Goal: Information Seeking & Learning: Learn about a topic

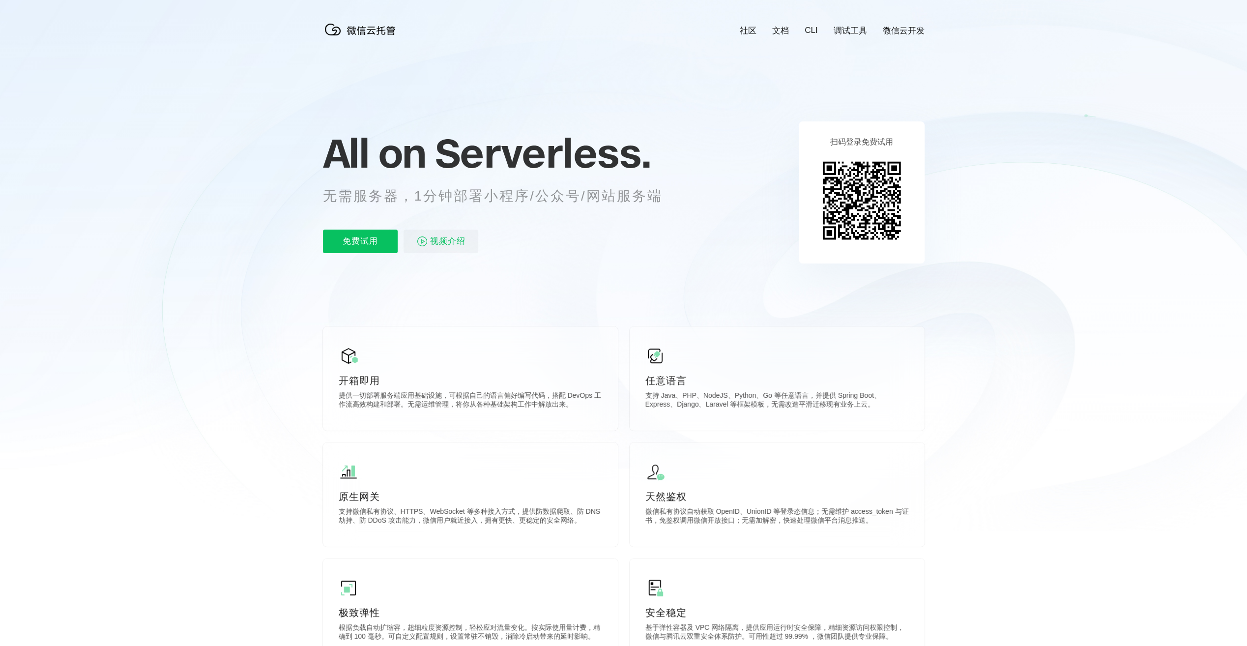
scroll to position [0, 1748]
drag, startPoint x: 429, startPoint y: 195, endPoint x: 593, endPoint y: 198, distance: 164.2
click at [593, 198] on p "无需服务器，1分钟部署小程序/公众号/网站服务端" at bounding box center [502, 196] width 358 height 20
click at [592, 199] on p "无需服务器，1分钟部署小程序/公众号/网站服务端" at bounding box center [502, 196] width 358 height 20
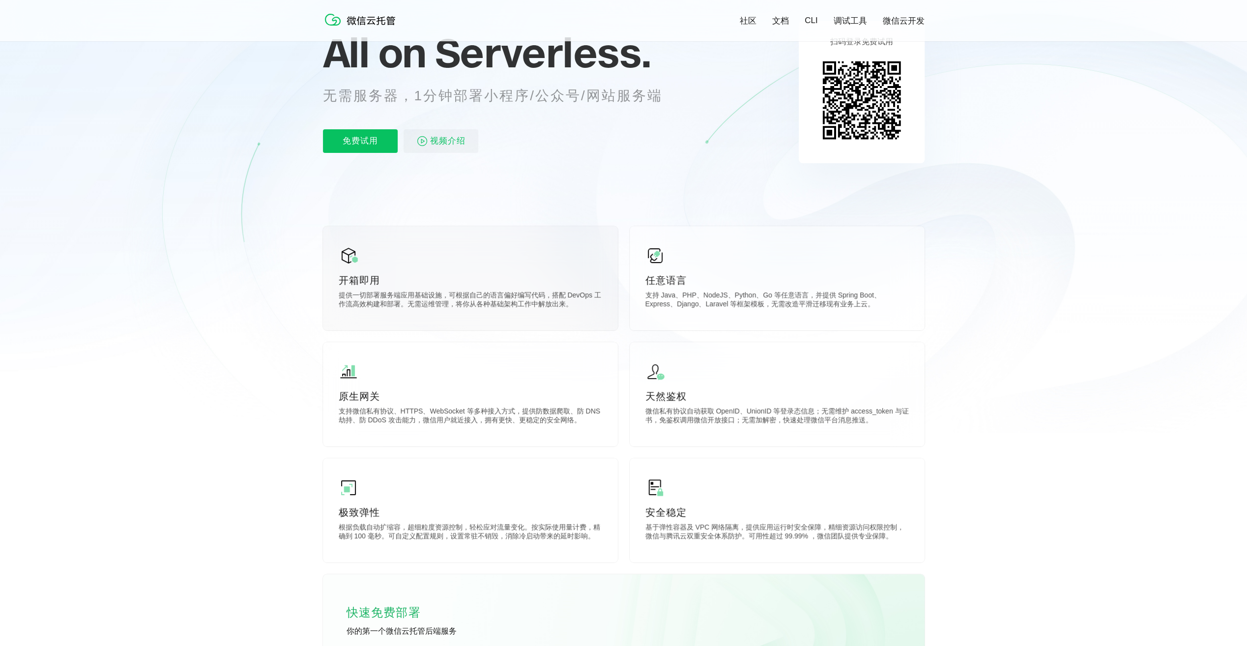
scroll to position [0, 0]
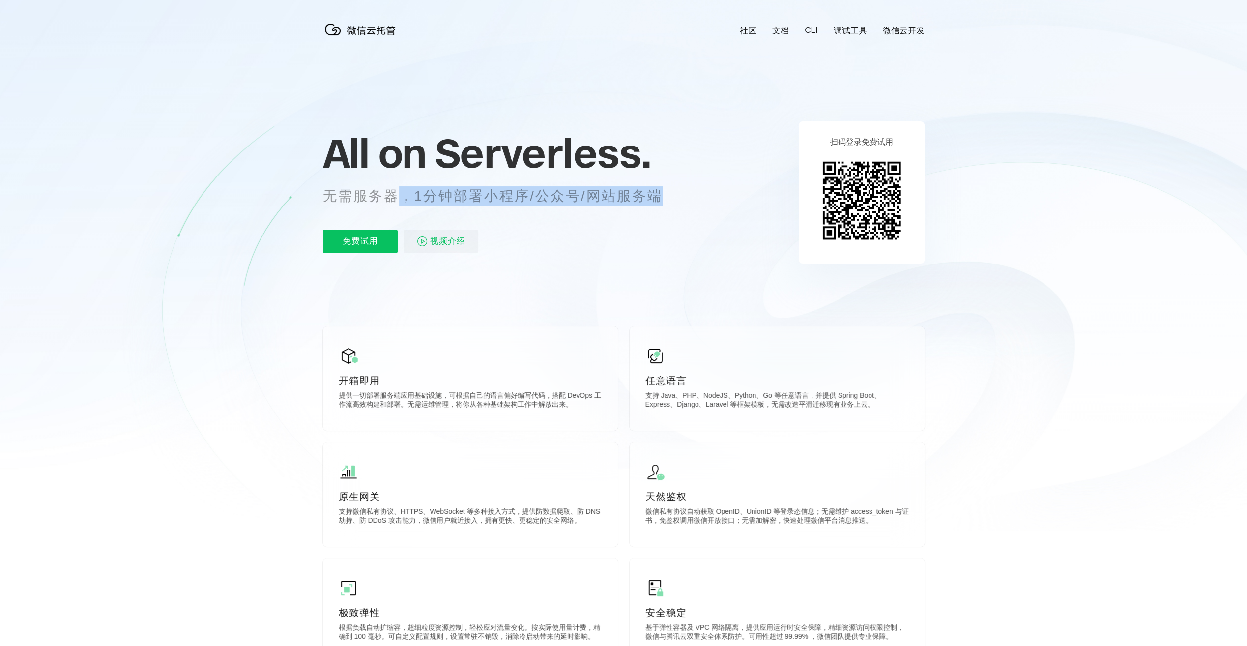
drag, startPoint x: 412, startPoint y: 199, endPoint x: 659, endPoint y: 201, distance: 247.2
click at [659, 201] on p "无需服务器，1分钟部署小程序/公众号/网站服务端" at bounding box center [502, 196] width 358 height 20
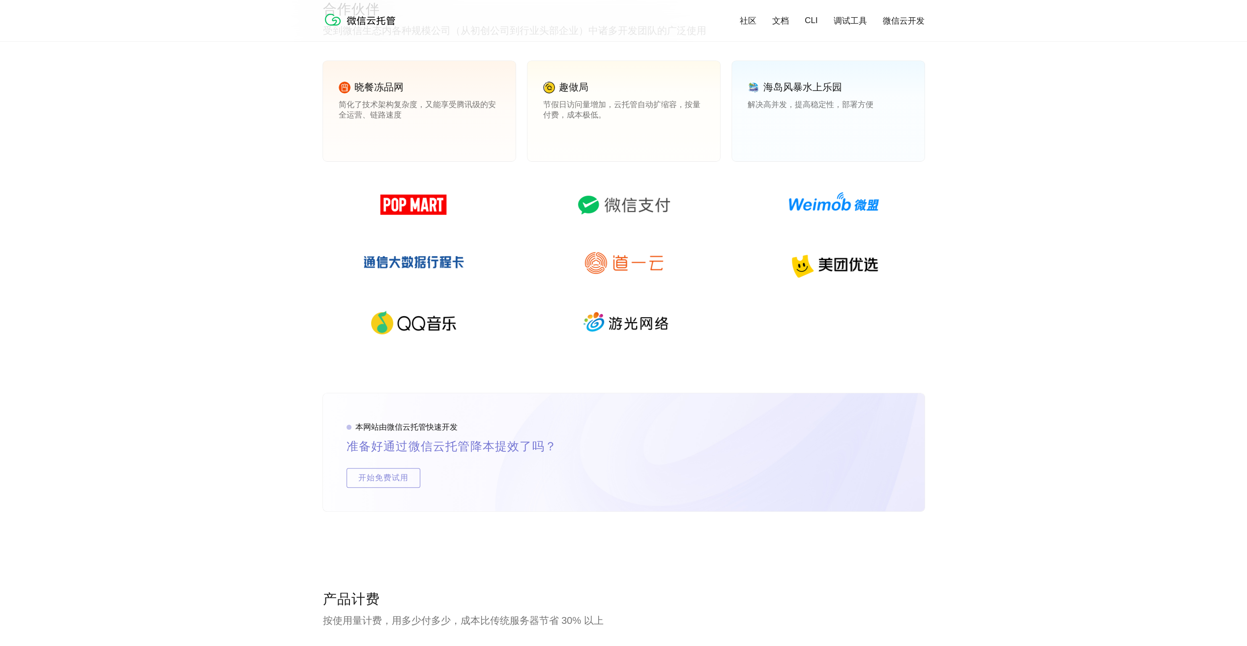
scroll to position [1524, 0]
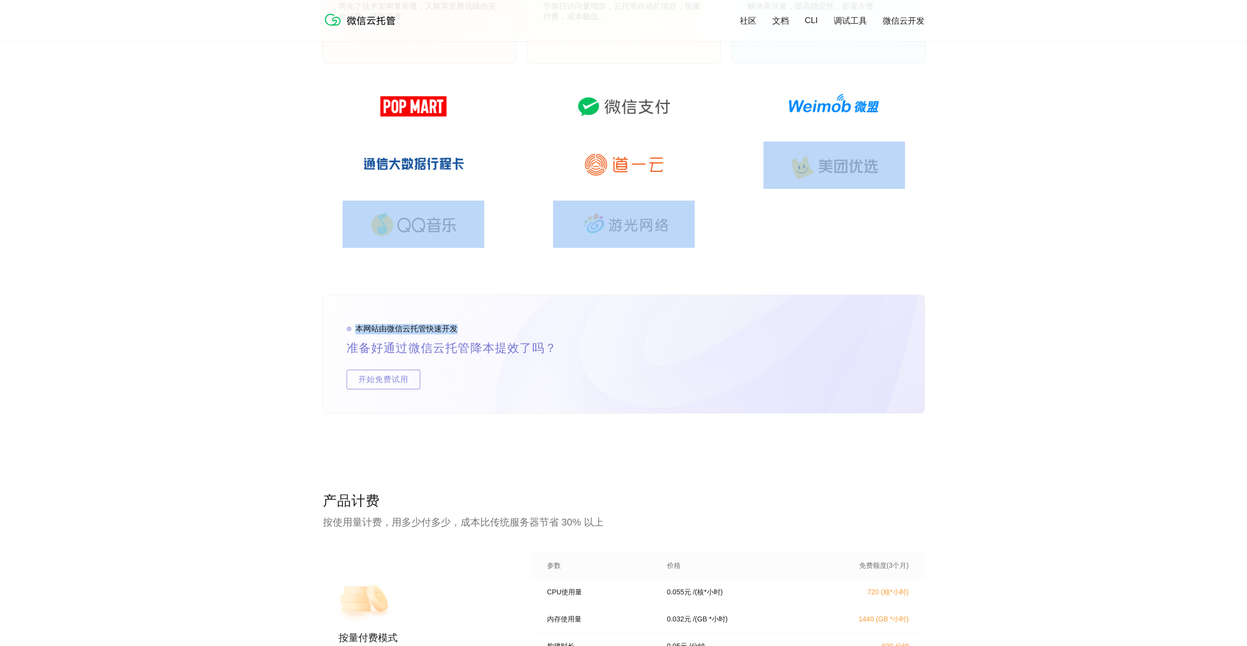
drag, startPoint x: 1221, startPoint y: 280, endPoint x: 1216, endPoint y: 298, distance: 18.5
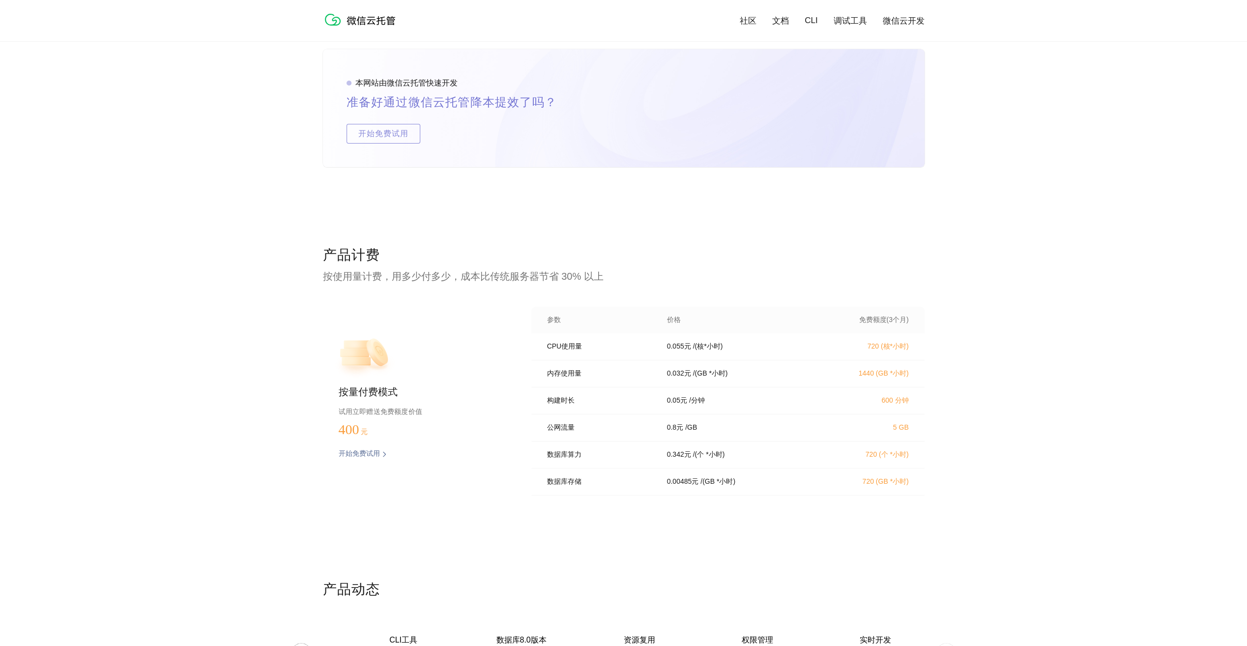
click at [1151, 308] on div "产品计费 按使用量计费，用多少付多少，成本比传统服务器节省 30% 以上 按量付费模式 试用立即赠送免费额度价值 400 元 开始免费试用 预估费用 参数 价…" at bounding box center [623, 413] width 1247 height 334
drag, startPoint x: 1242, startPoint y: 328, endPoint x: 1235, endPoint y: 379, distance: 51.5
click at [1236, 378] on div "产品计费 按使用量计费，用多少付多少，成本比传统服务器节省 30% 以上 按量付费模式 试用立即赠送免费额度价值 400 元 开始免费试用 预估费用 参数 价…" at bounding box center [623, 413] width 1247 height 334
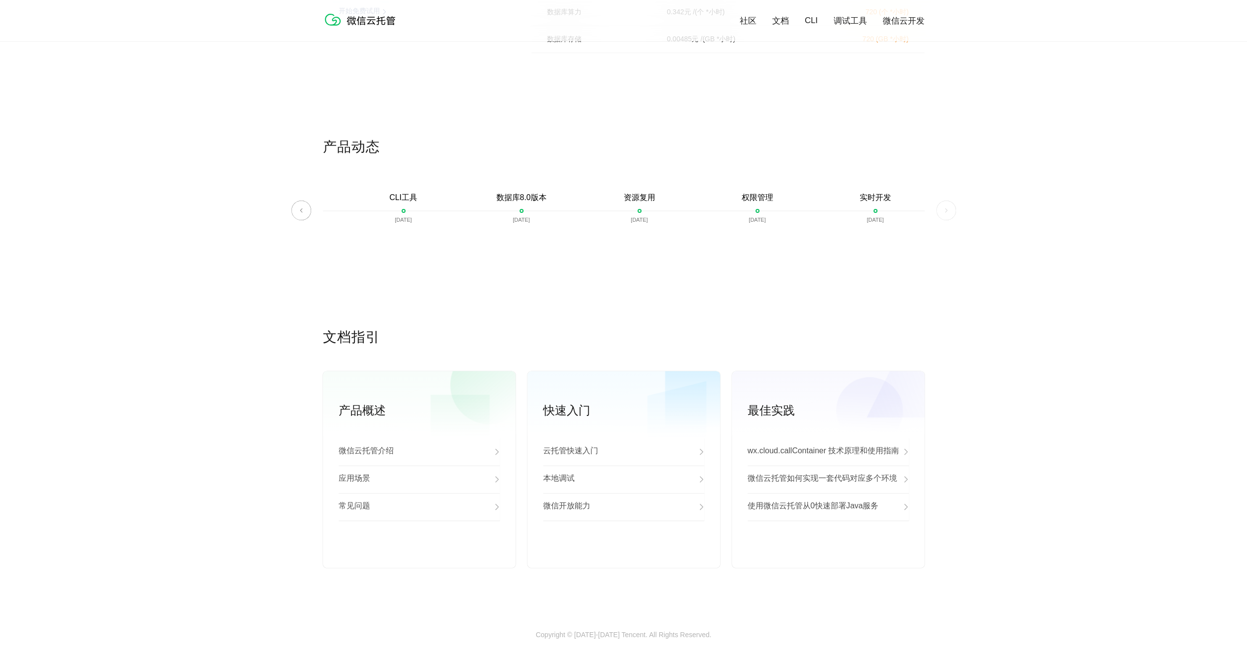
click at [1185, 378] on div "文档指引 产品概述 微信云托管介绍 应用场景 常见问题 查看更多 快速入门 云托管快速入门 本地调试 微信开放能力 查看更多 最佳实践 wx.cloud.ca…" at bounding box center [623, 479] width 1247 height 303
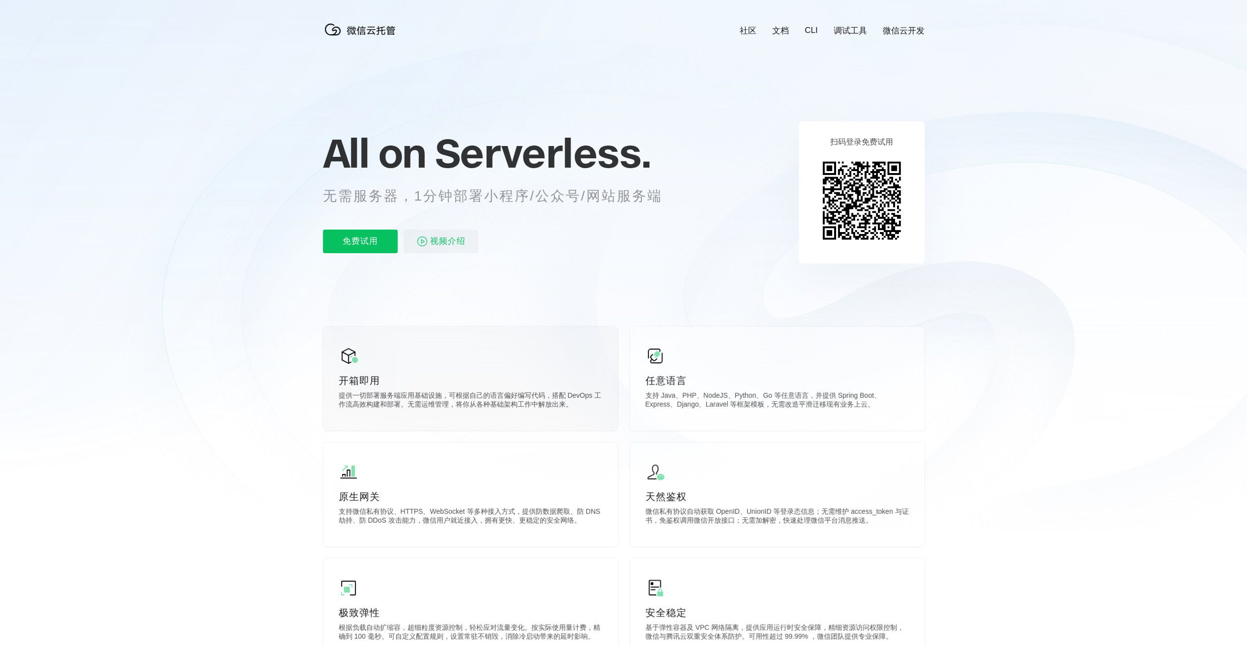
scroll to position [147, 0]
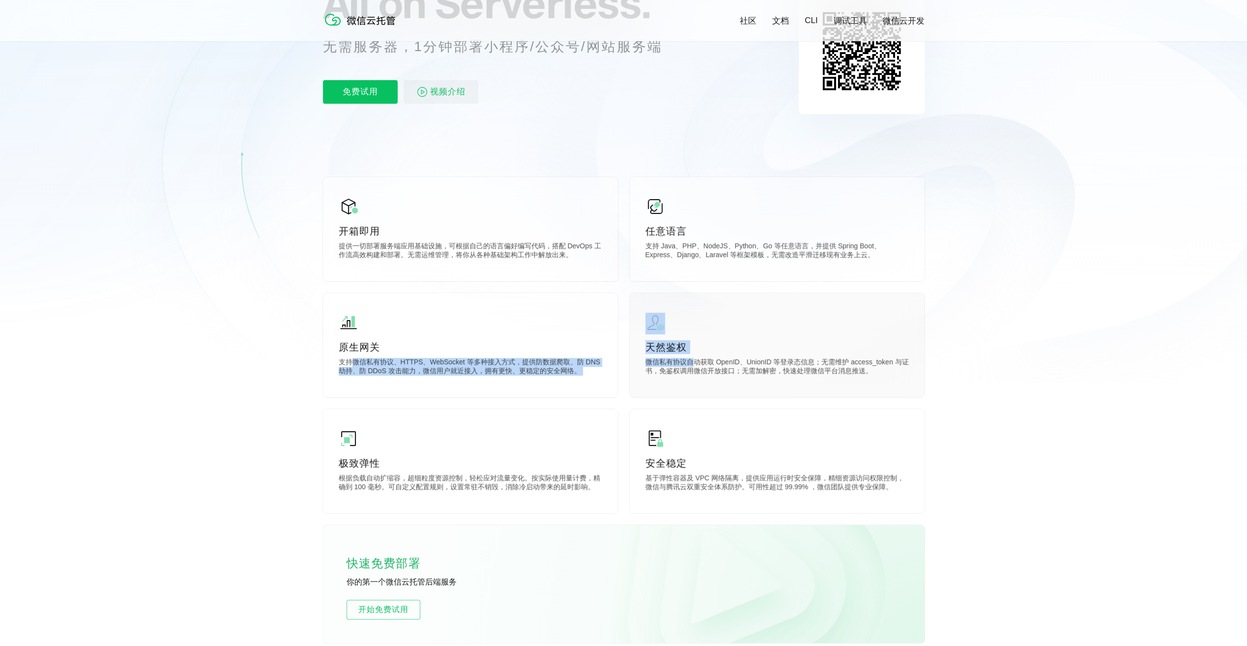
drag, startPoint x: 355, startPoint y: 359, endPoint x: 710, endPoint y: 362, distance: 355.4
click at [691, 362] on div "开箱即用 提供一切部署服务端应用基础设施，可根据自己的语言偏好编写代码，搭配 DevOps 工作流高效构建和部署。无需运维管理，将你从各种基础架构工作中解放出…" at bounding box center [624, 410] width 602 height 466
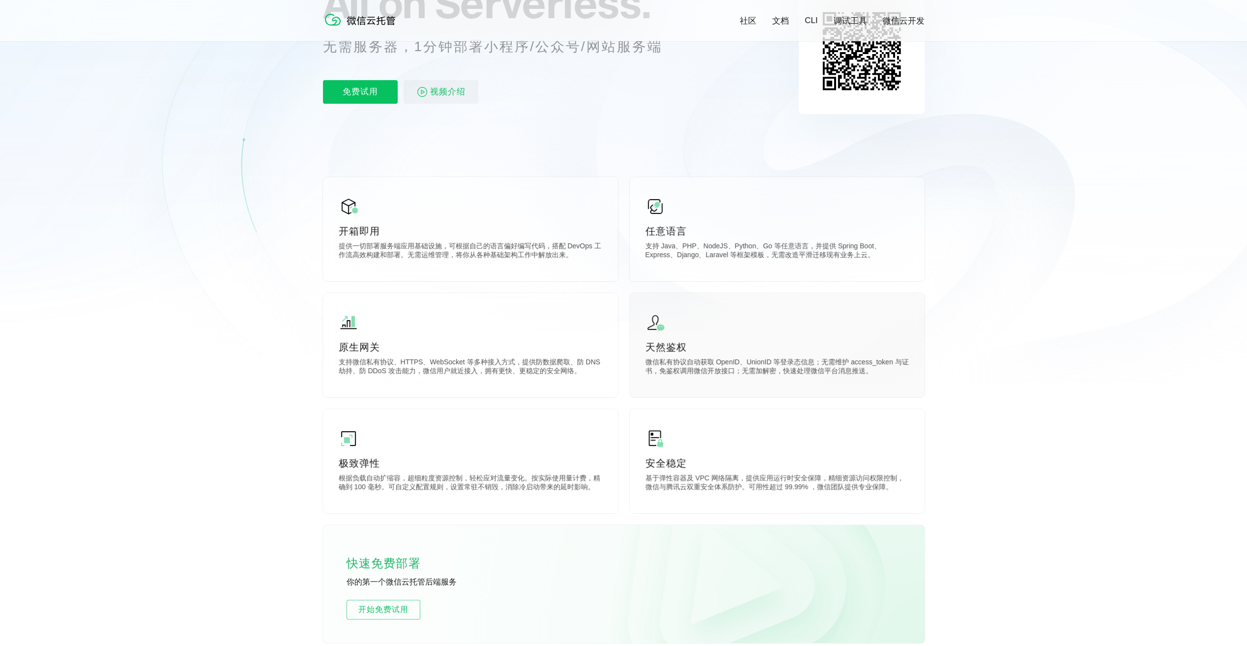
click at [710, 362] on p "微信私有协议自动获取 OpenID、UnionID 等登录态信息；无需维护 access_token 与证书，免鉴权调用微信开放接口；无需加解密，快速处理微信…" at bounding box center [776, 368] width 263 height 20
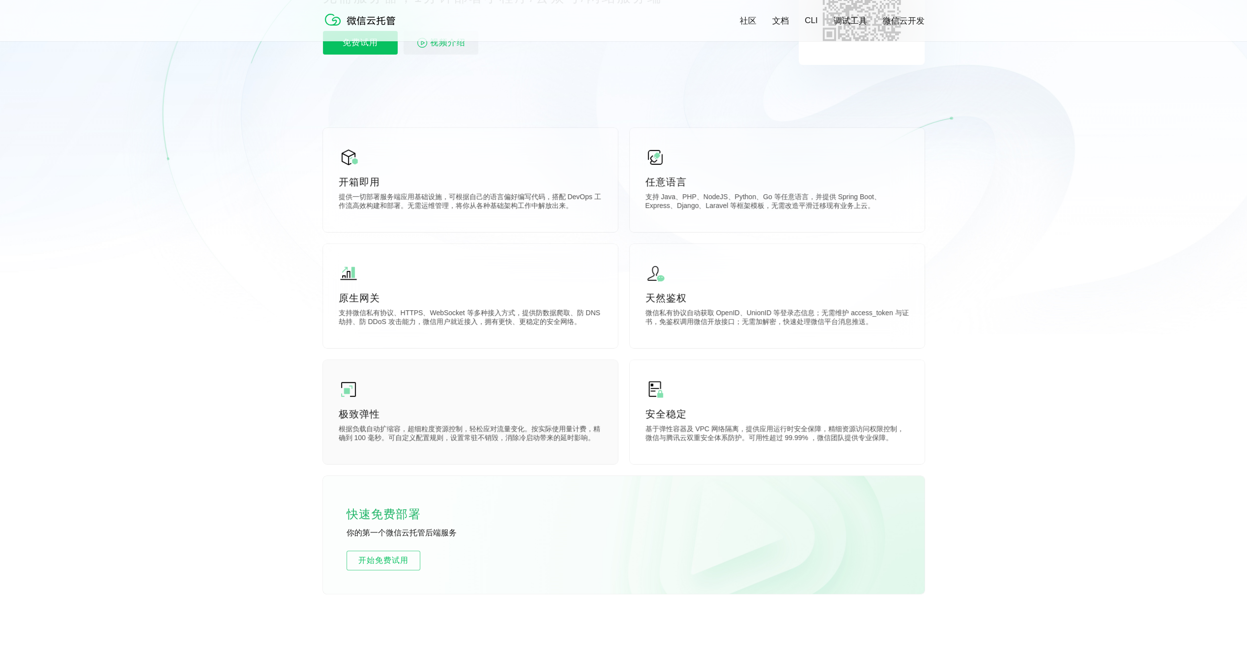
click at [360, 430] on p "根据负载自动扩缩容，超细粒度资源控制，轻松应对流量变化。按实际使用量计费，精确到 100 毫秒。可自定义配置规则，设置常驻不销毁，消除冷启动带来的延时影响。" at bounding box center [470, 435] width 263 height 20
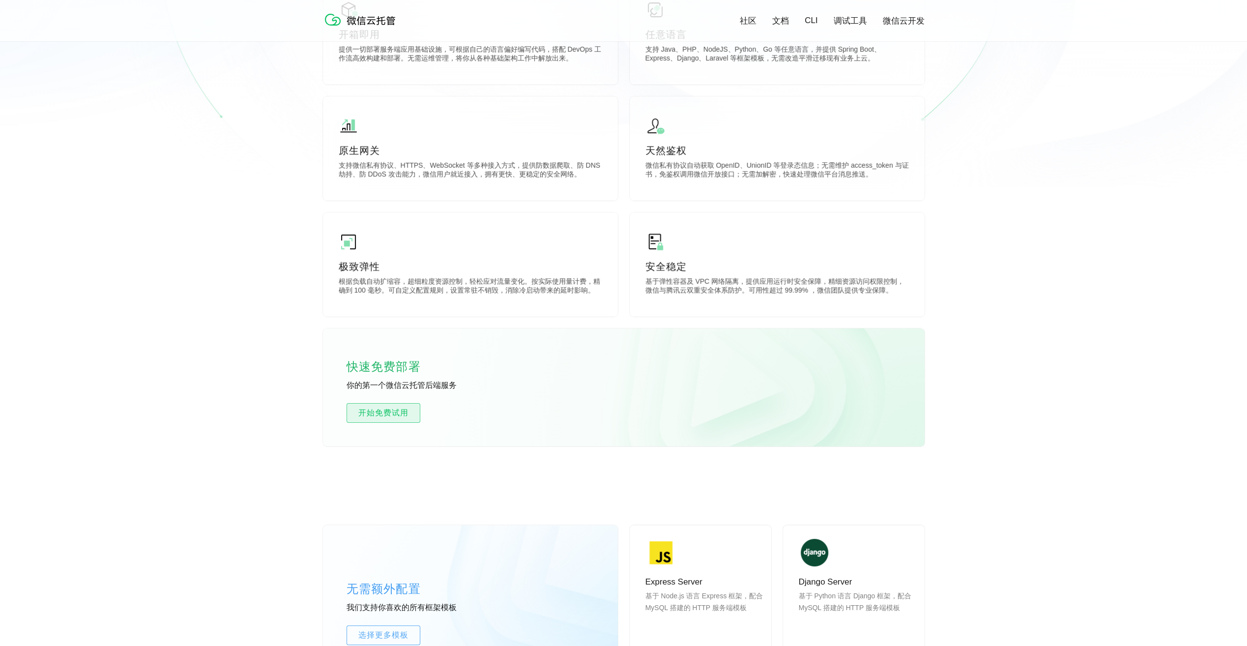
click at [390, 407] on span "开始免费试用" at bounding box center [383, 413] width 73 height 12
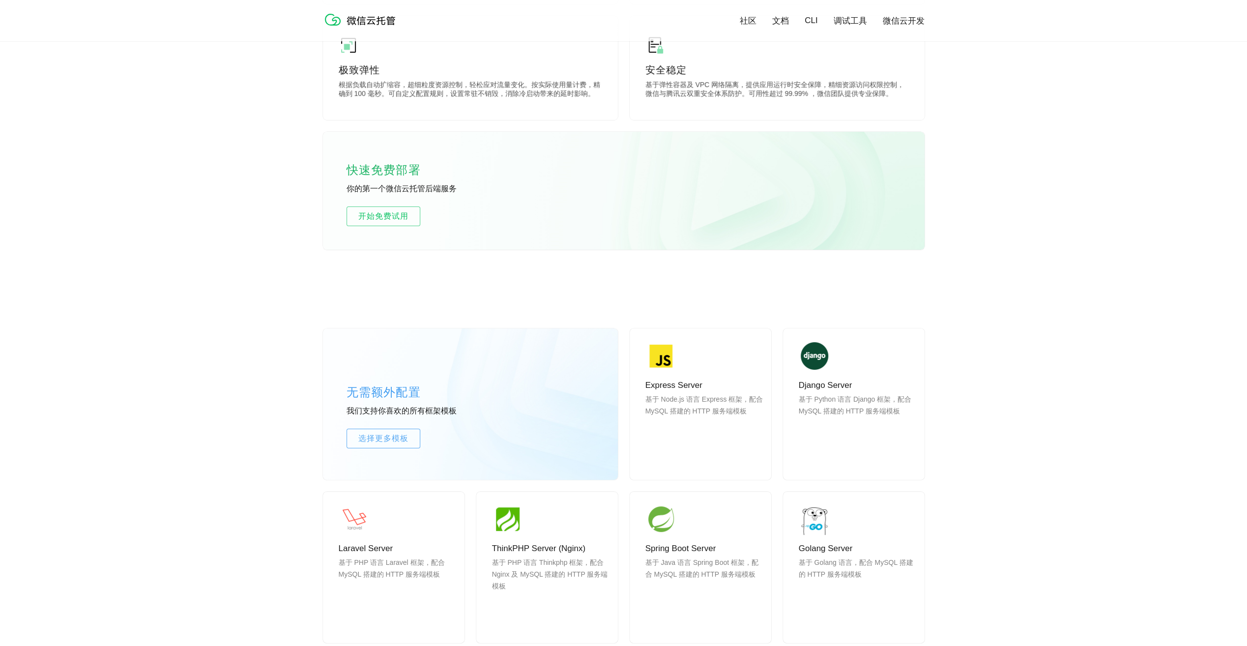
scroll to position [737, 0]
